Goal: Task Accomplishment & Management: Manage account settings

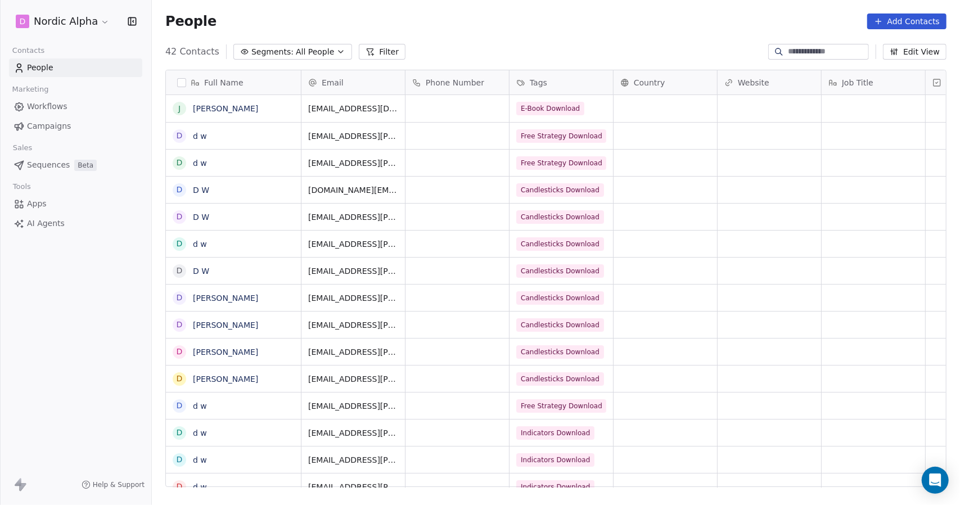
scroll to position [436, 800]
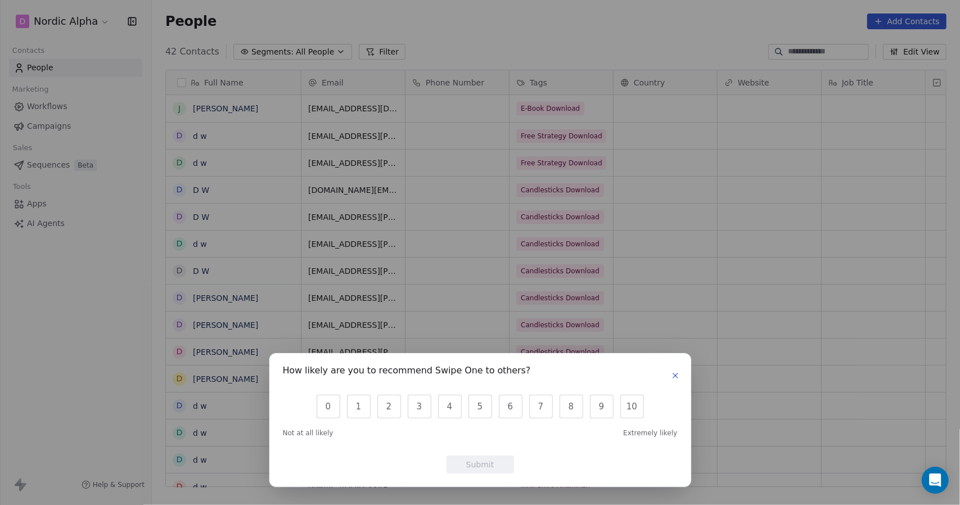
click at [680, 377] on button "button" at bounding box center [676, 376] width 14 height 14
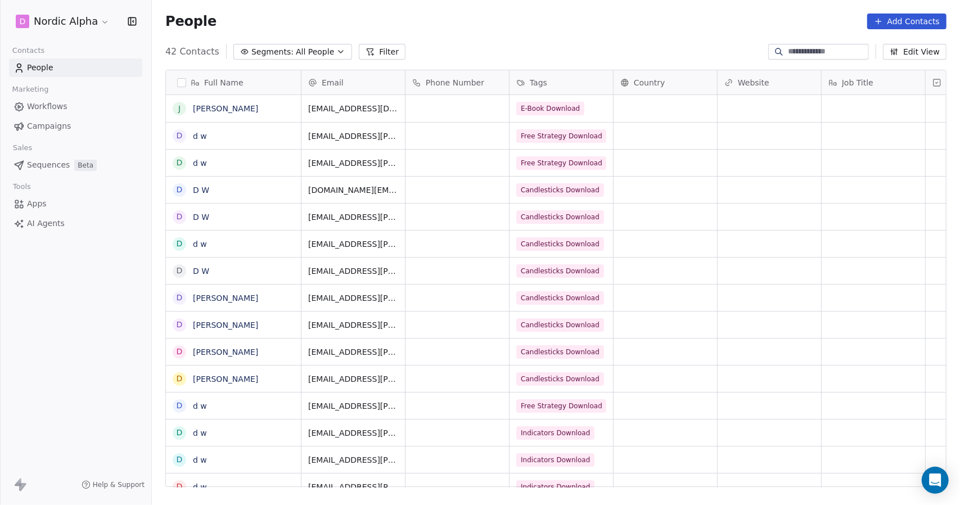
click at [46, 104] on span "Workflows" at bounding box center [47, 107] width 41 height 12
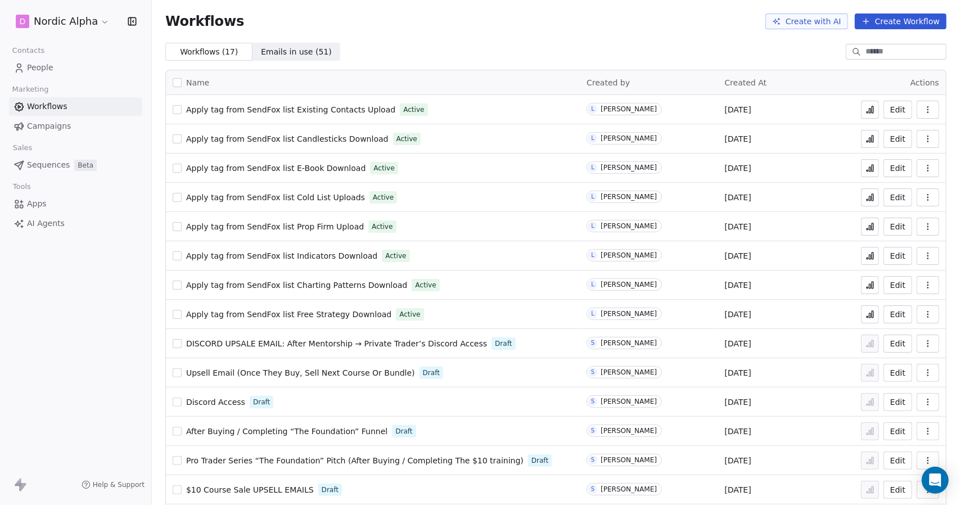
click at [917, 107] on button "button" at bounding box center [928, 110] width 23 height 18
click at [898, 154] on span "Duplicate" at bounding box center [892, 154] width 38 height 11
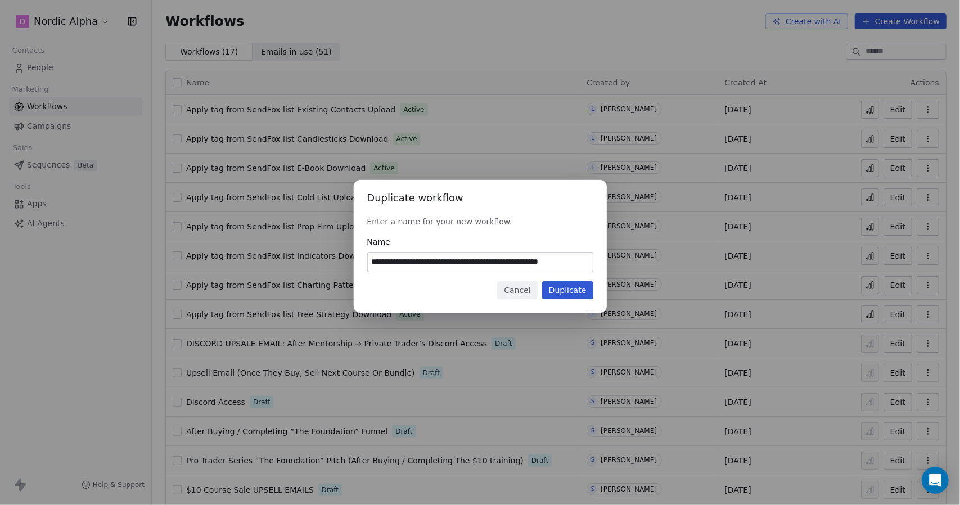
drag, startPoint x: 586, startPoint y: 263, endPoint x: 473, endPoint y: 262, distance: 113.6
click at [473, 262] on input "**********" at bounding box center [480, 262] width 225 height 19
type input "**********"
click at [568, 289] on button "Duplicate" at bounding box center [567, 290] width 51 height 18
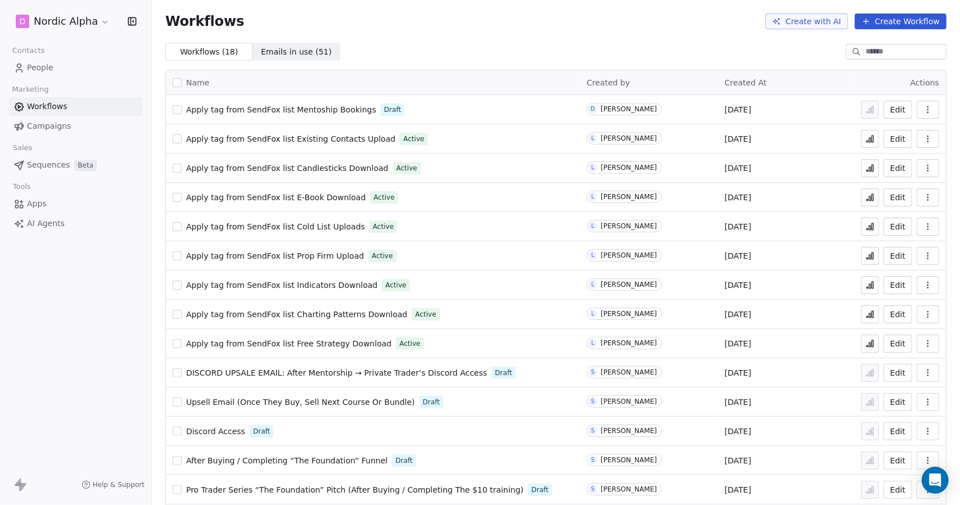
click at [893, 109] on button "Edit" at bounding box center [898, 110] width 29 height 18
click at [46, 64] on span "People" at bounding box center [40, 68] width 26 height 12
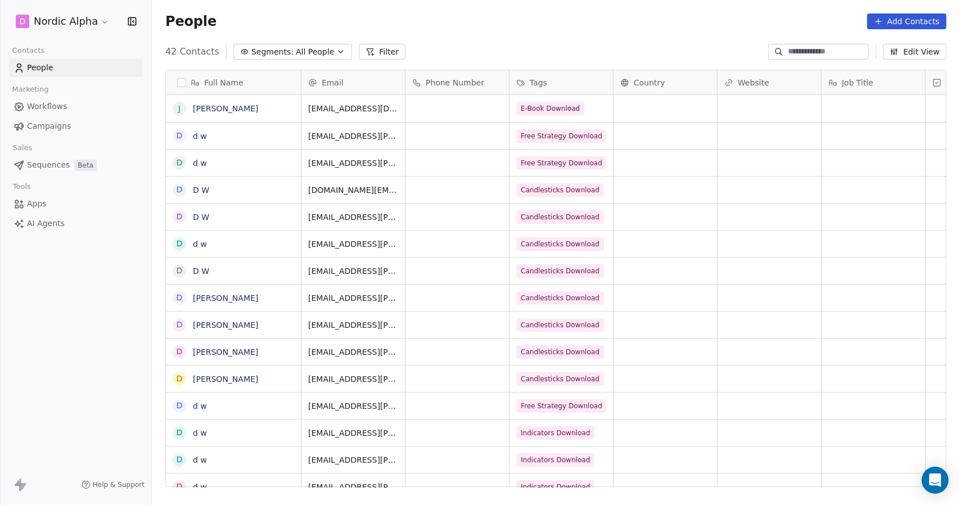
scroll to position [436, 800]
click at [42, 205] on span "Apps" at bounding box center [37, 204] width 20 height 12
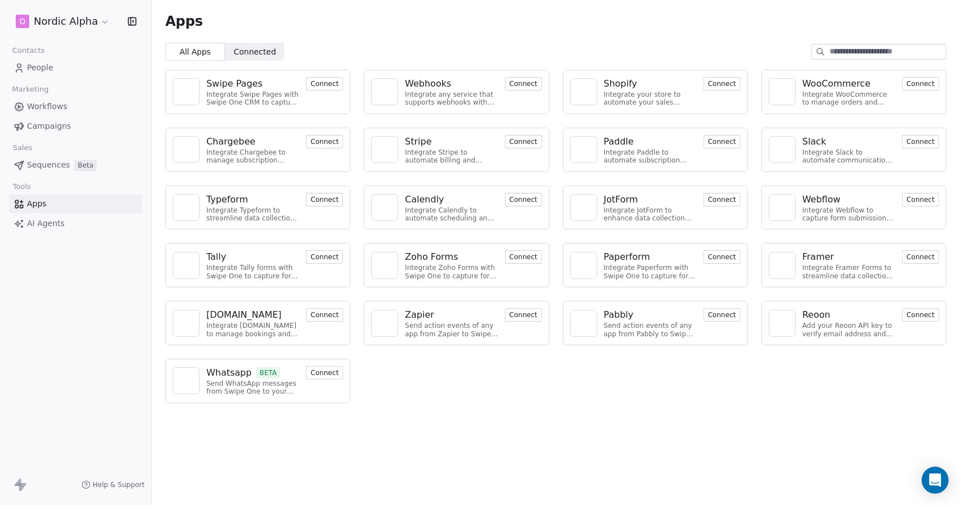
click at [48, 69] on span "People" at bounding box center [40, 68] width 26 height 12
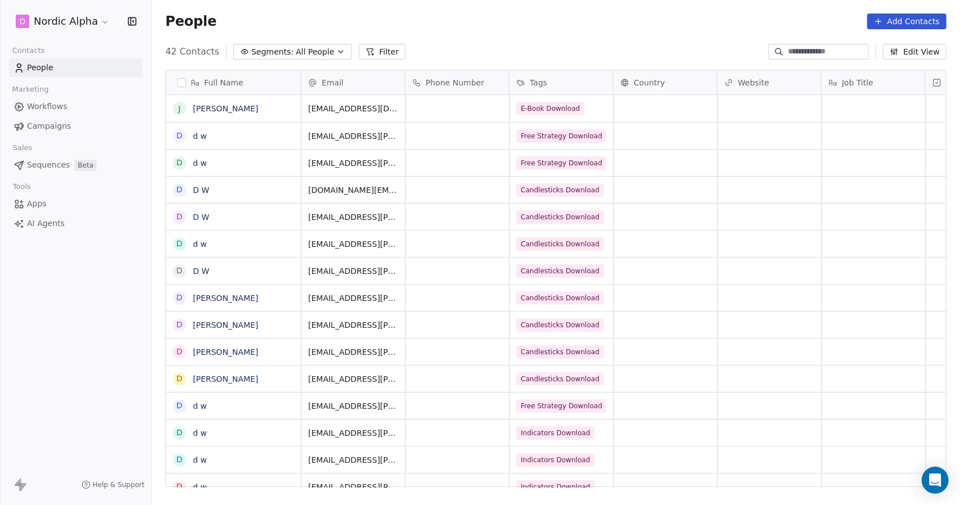
scroll to position [436, 800]
click at [45, 123] on span "Campaigns" at bounding box center [49, 126] width 44 height 12
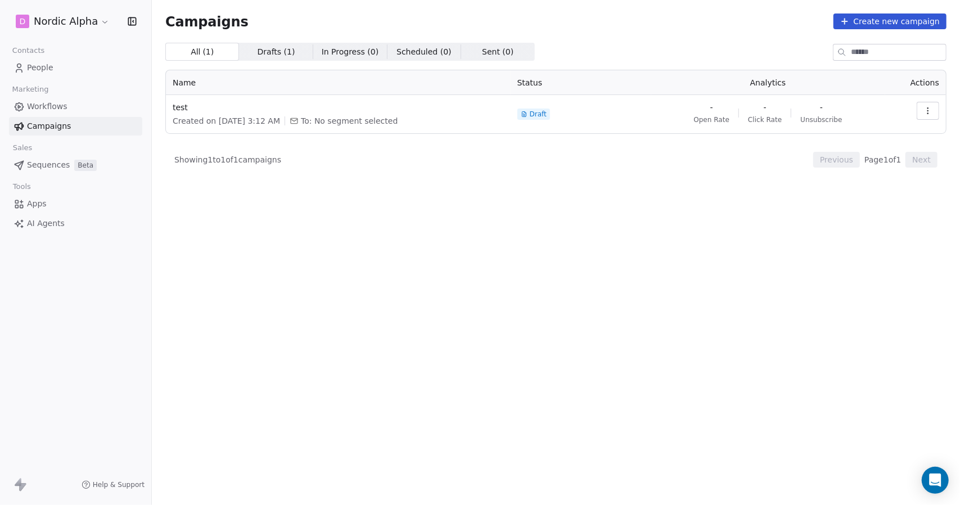
click at [59, 106] on span "Workflows" at bounding box center [47, 107] width 41 height 12
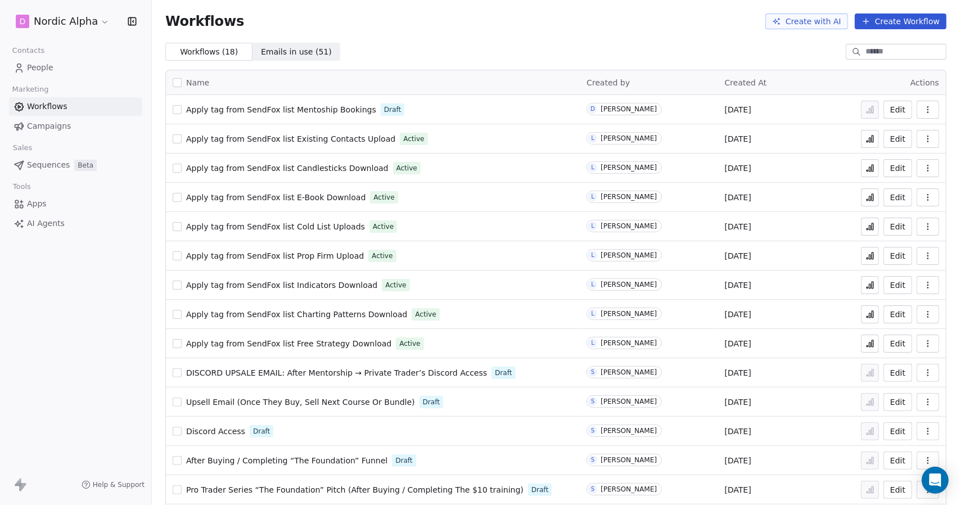
click at [56, 167] on span "Sequences" at bounding box center [48, 165] width 43 height 12
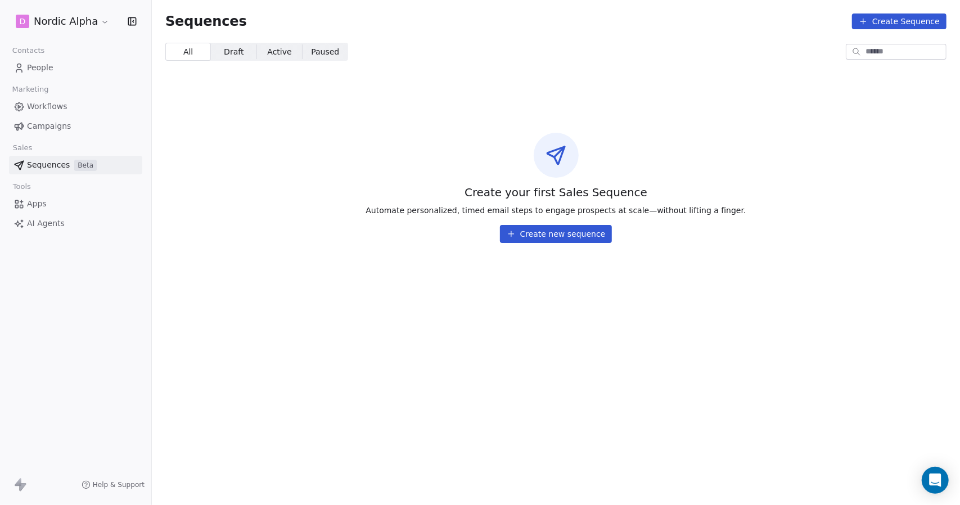
click at [53, 204] on link "Apps" at bounding box center [75, 204] width 133 height 19
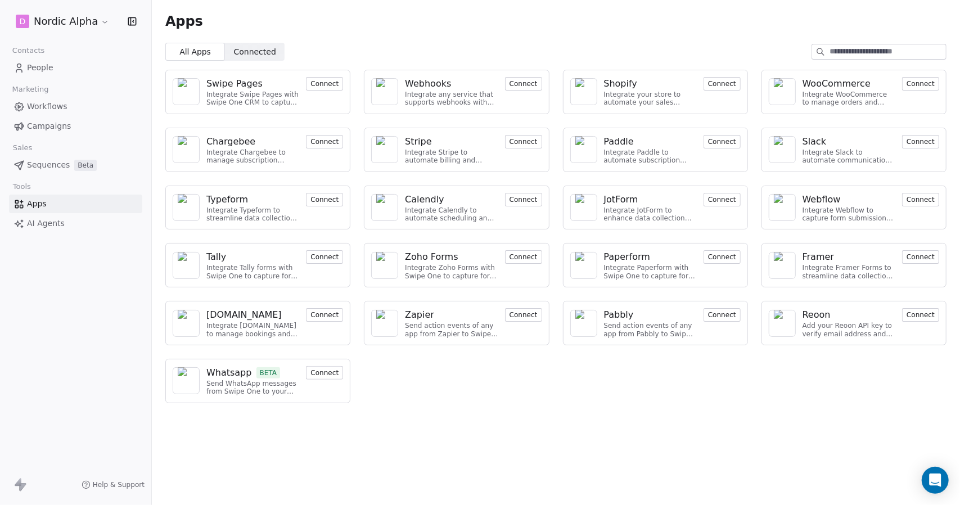
click at [54, 220] on span "AI Agents" at bounding box center [46, 224] width 38 height 12
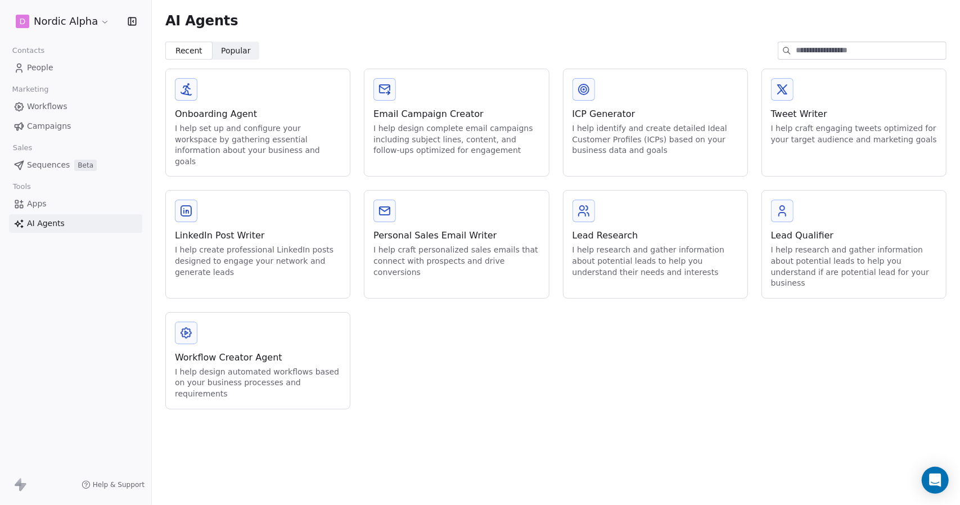
click at [50, 62] on span "People" at bounding box center [40, 68] width 26 height 12
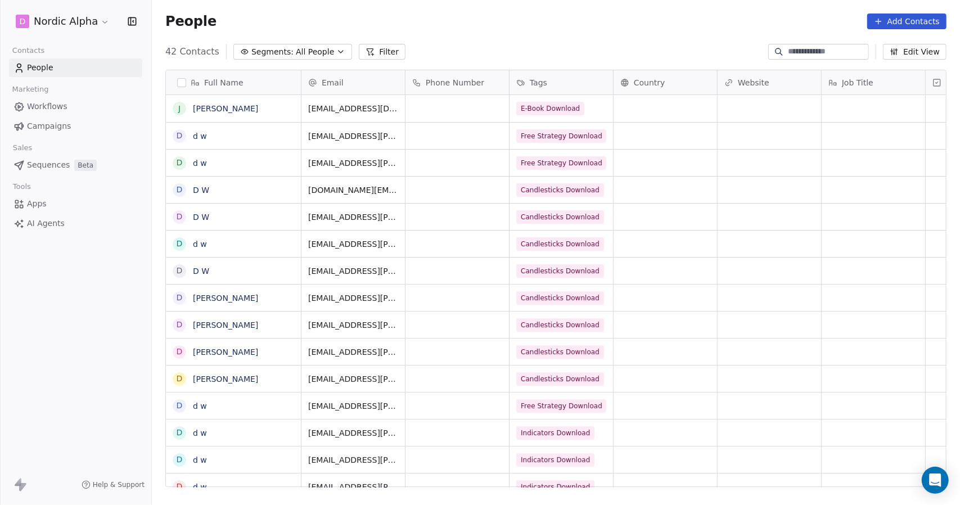
scroll to position [436, 800]
click at [302, 19] on div "People Add Contacts" at bounding box center [555, 22] width 781 height 16
click at [801, 21] on div "People Add Contacts" at bounding box center [555, 22] width 781 height 16
click at [82, 21] on html "D Nordic Alpha Contacts People Marketing Workflows Campaigns Sales Sequences Be…" at bounding box center [480, 252] width 960 height 505
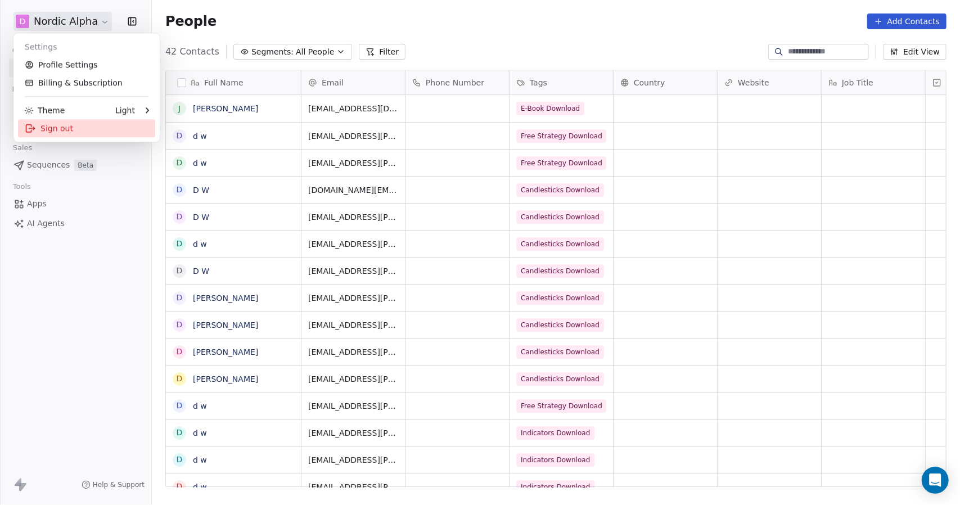
click at [69, 123] on div "Sign out" at bounding box center [86, 128] width 137 height 18
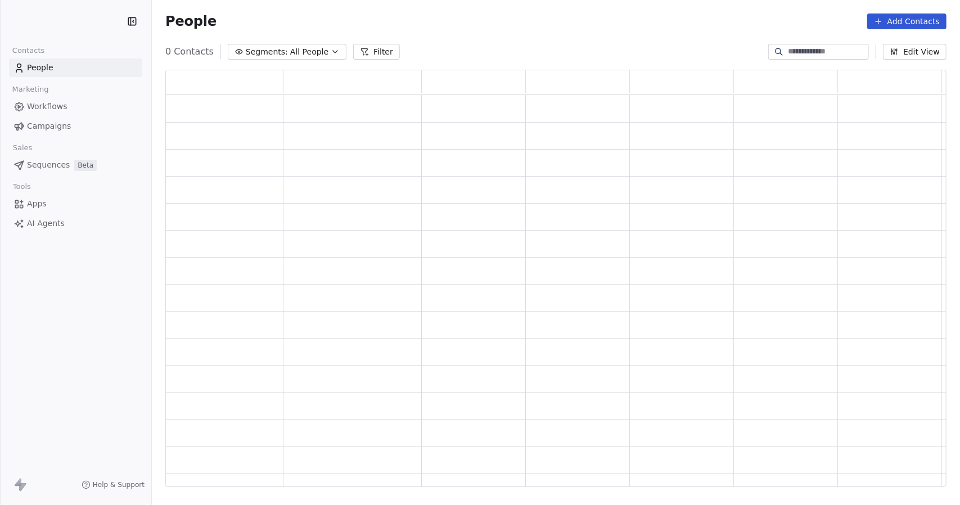
scroll to position [409, 773]
